Goal: Navigation & Orientation: Find specific page/section

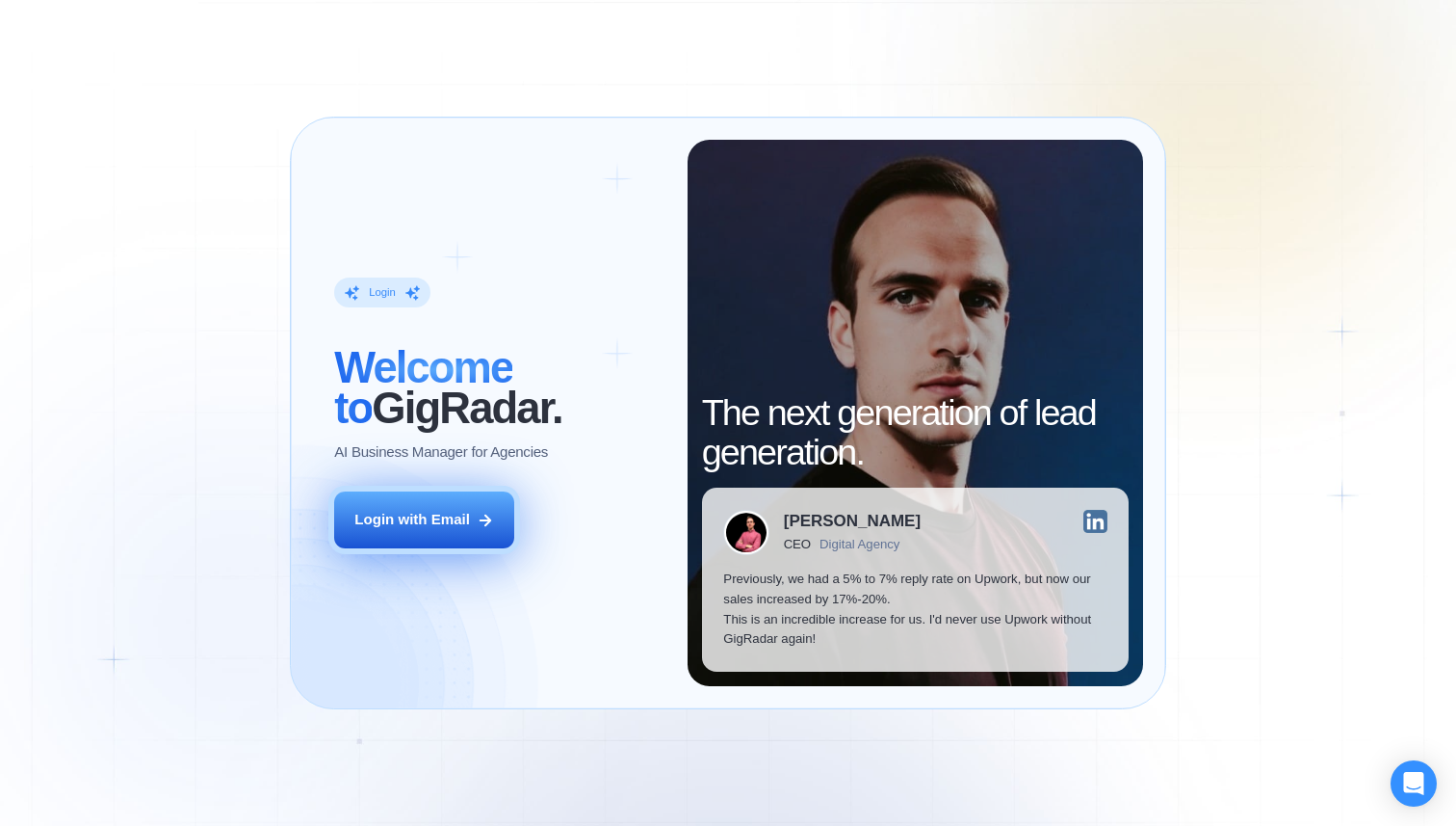
click at [378, 521] on div "Login with Email" at bounding box center [411, 519] width 115 height 21
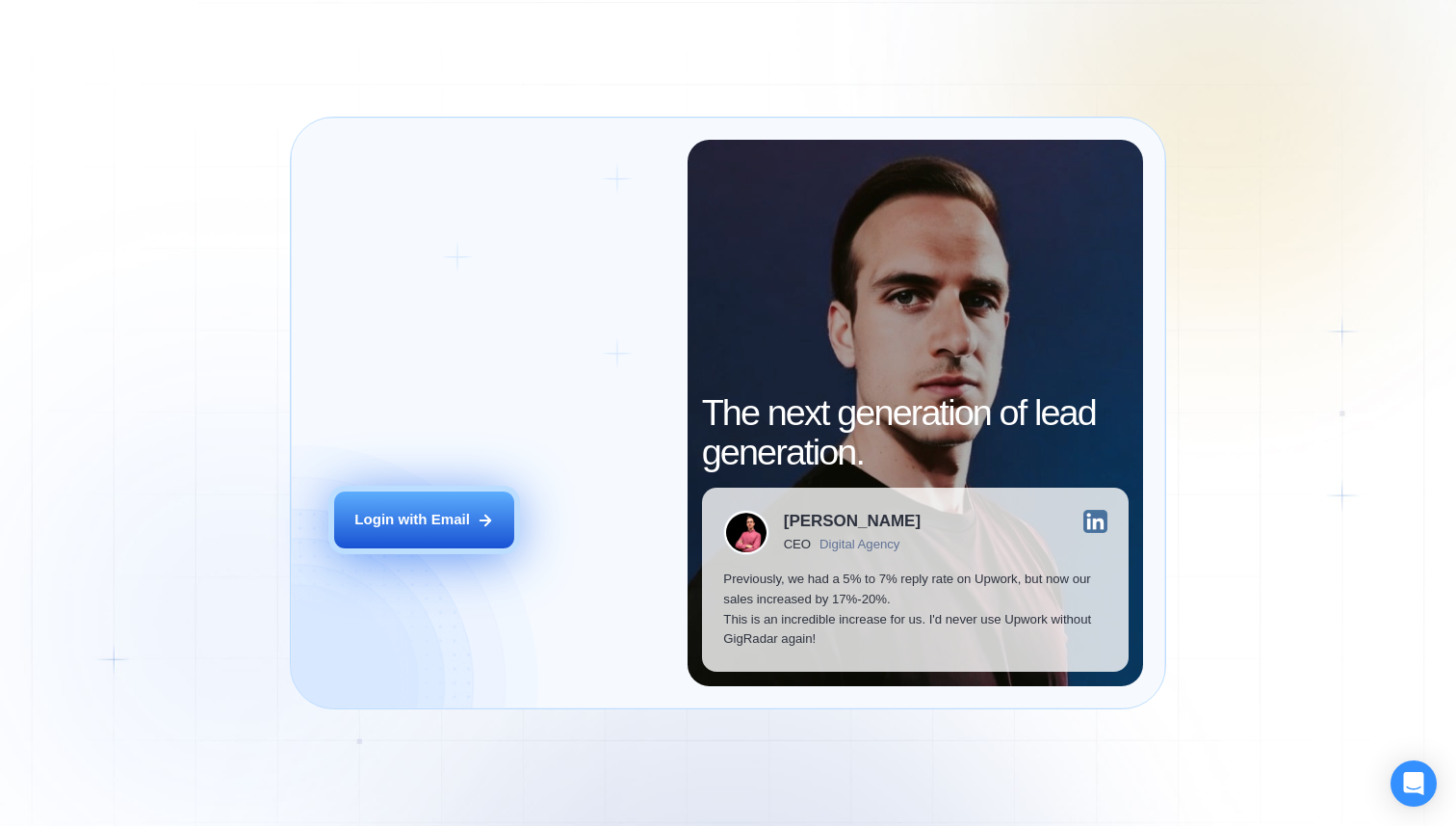
click at [456, 509] on div "Login with Email" at bounding box center [411, 519] width 115 height 21
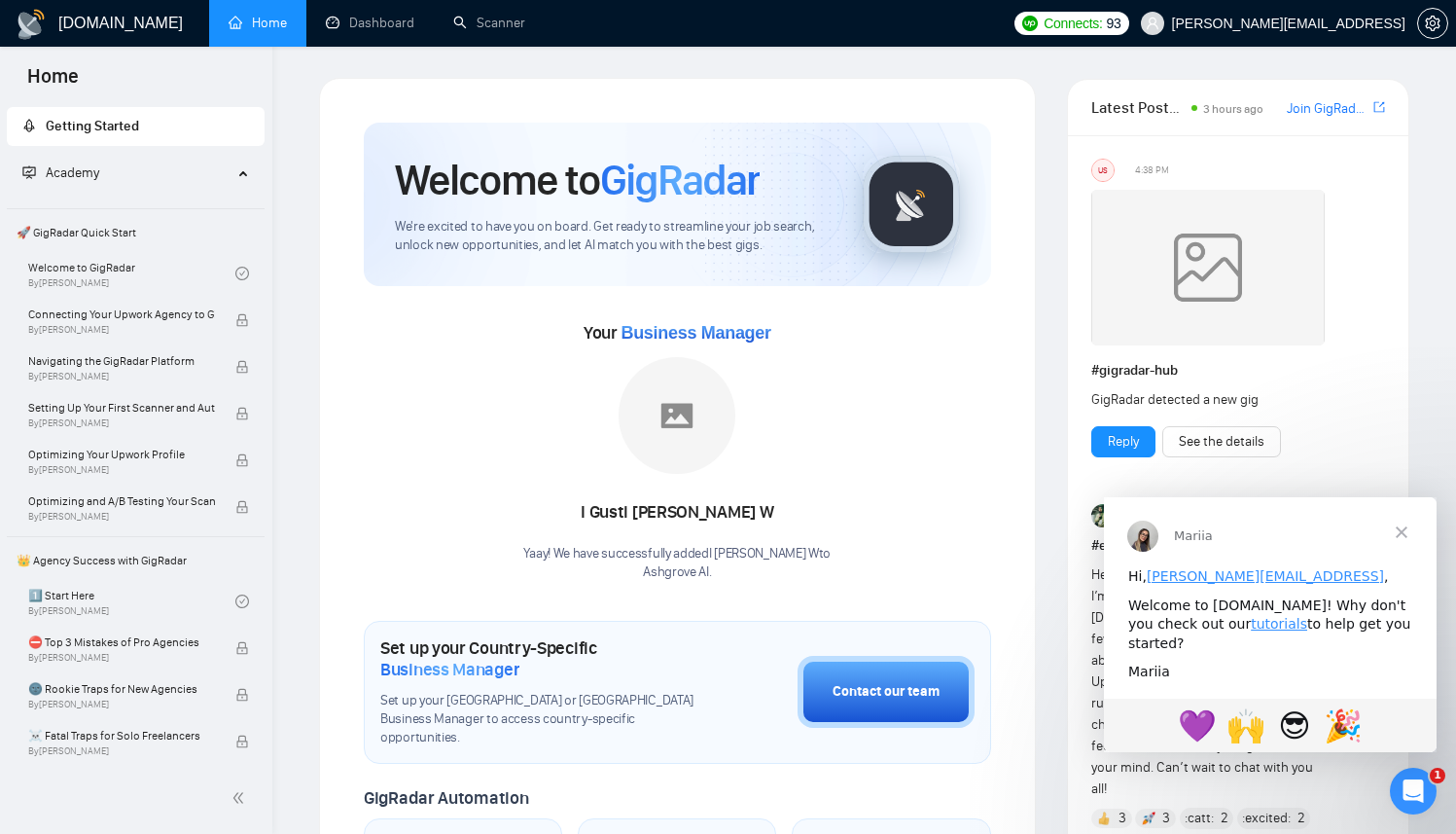
click at [481, 421] on div "Your Business Manager I Gusti Dian W Yaay! We have successfully added I Gusti D…" at bounding box center [677, 449] width 627 height 265
click at [349, 22] on link "Dashboard" at bounding box center [369, 23] width 89 height 17
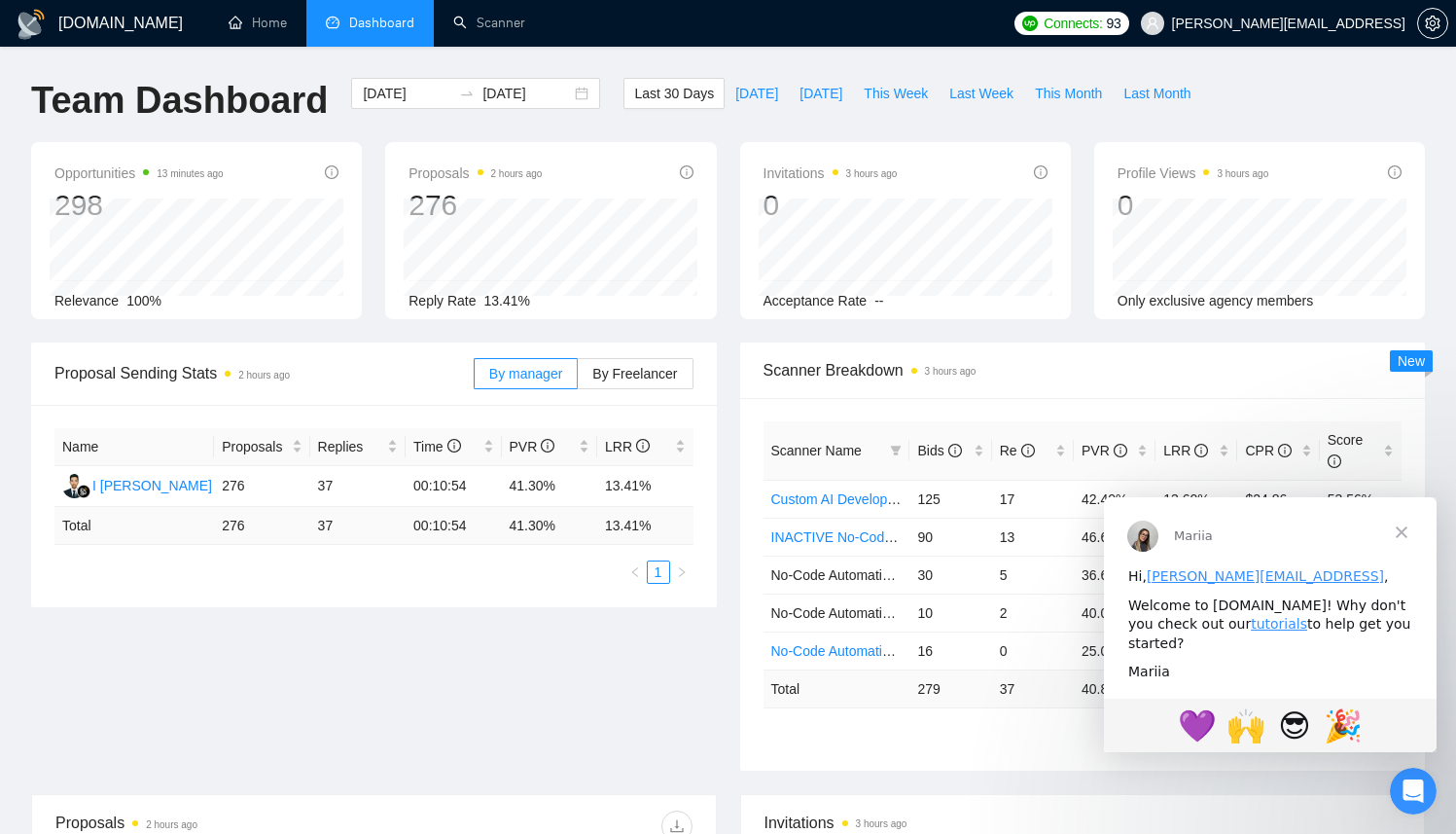
click at [195, 711] on div "Proposal Sending Stats 2 hours ago By manager By Freelancer Name Proposals Repl…" at bounding box center [728, 568] width 1416 height 451
click at [1397, 534] on span "Close" at bounding box center [1401, 532] width 70 height 70
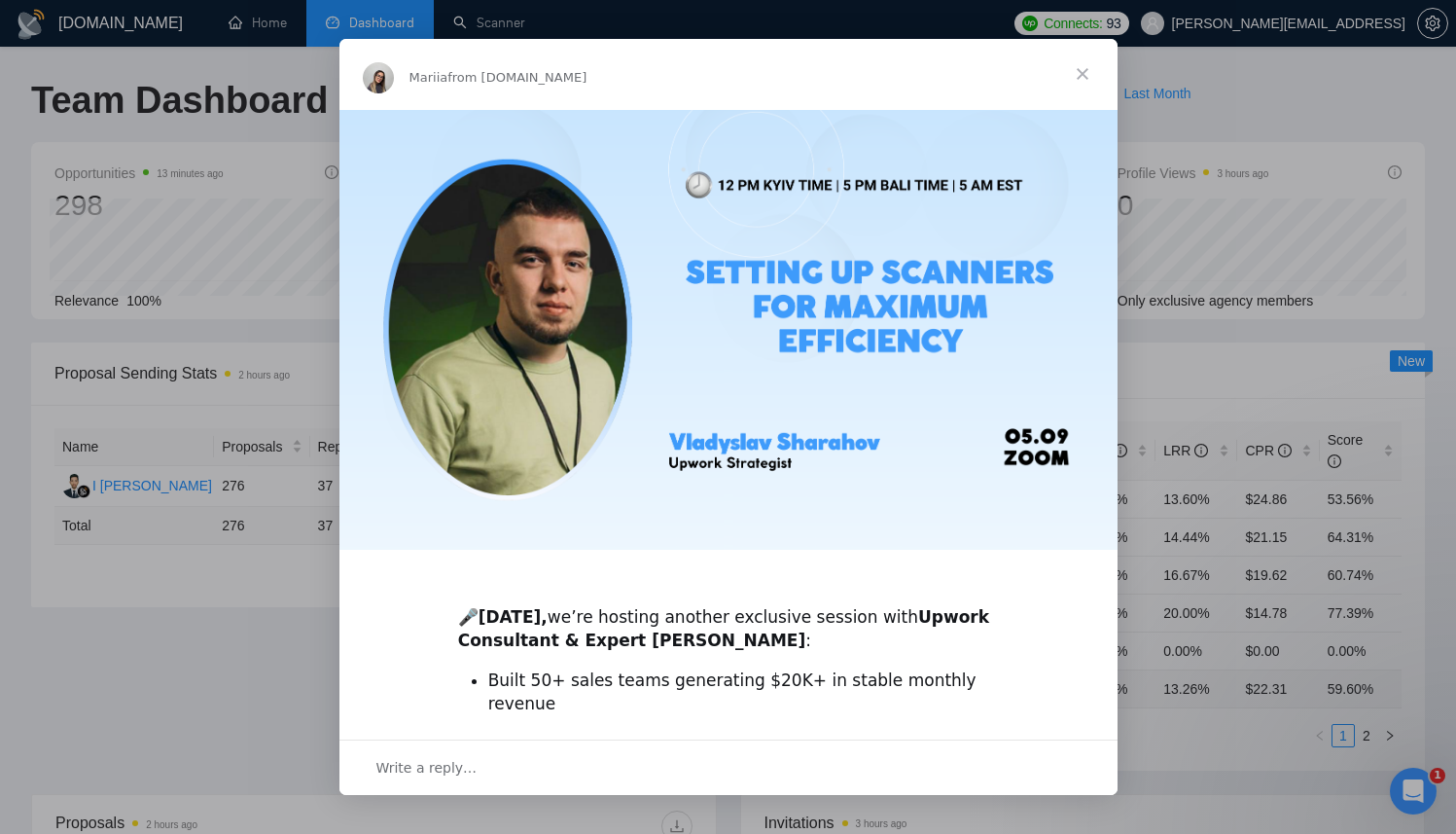
click at [1081, 72] on span "Close" at bounding box center [1082, 74] width 70 height 70
